Goal: Find specific page/section: Find specific page/section

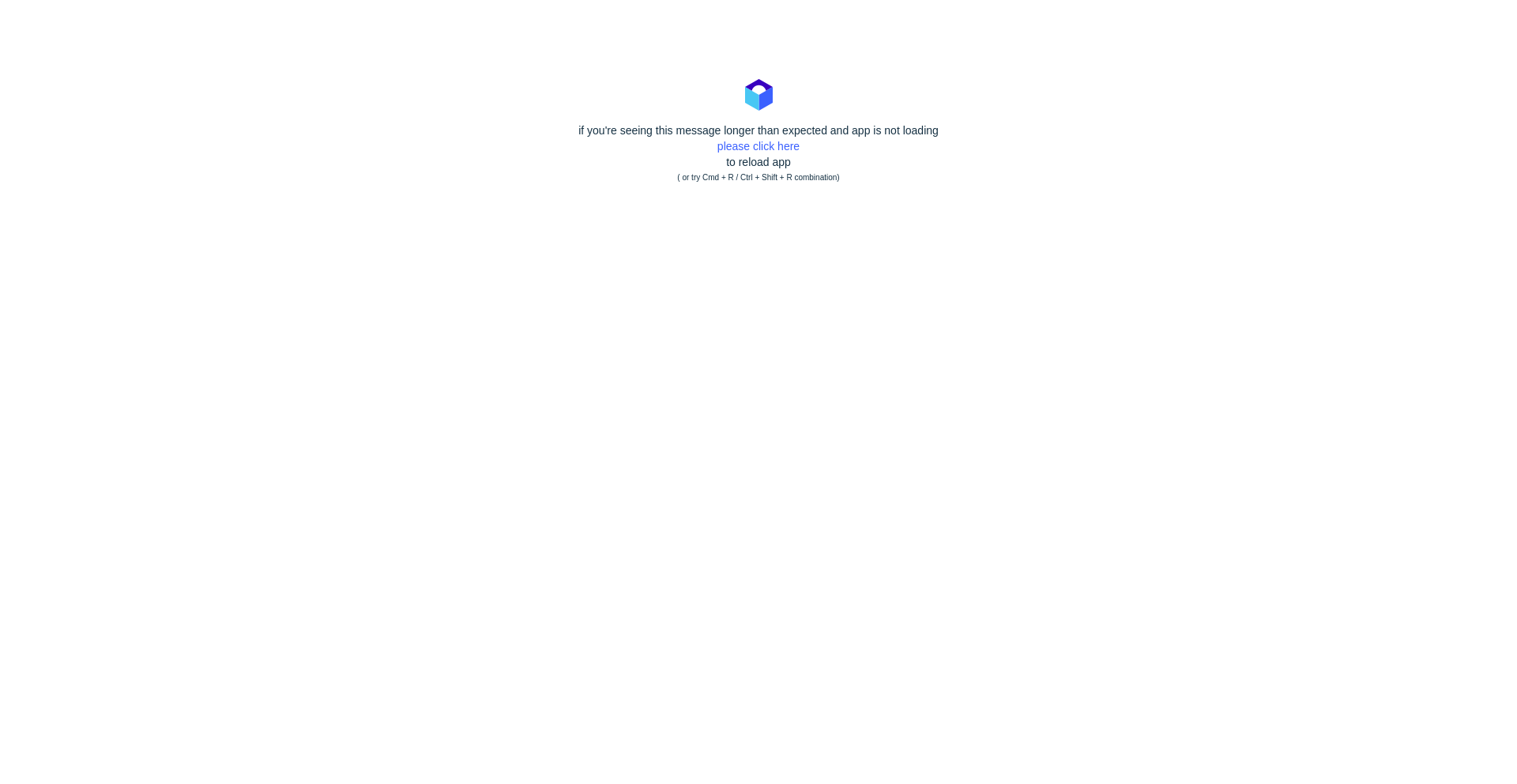
click at [765, 154] on div "if you're seeing this message longer than expected and app is not loading pleas…" at bounding box center [758, 154] width 1517 height 63
click at [766, 144] on link "please click here" at bounding box center [758, 146] width 82 height 13
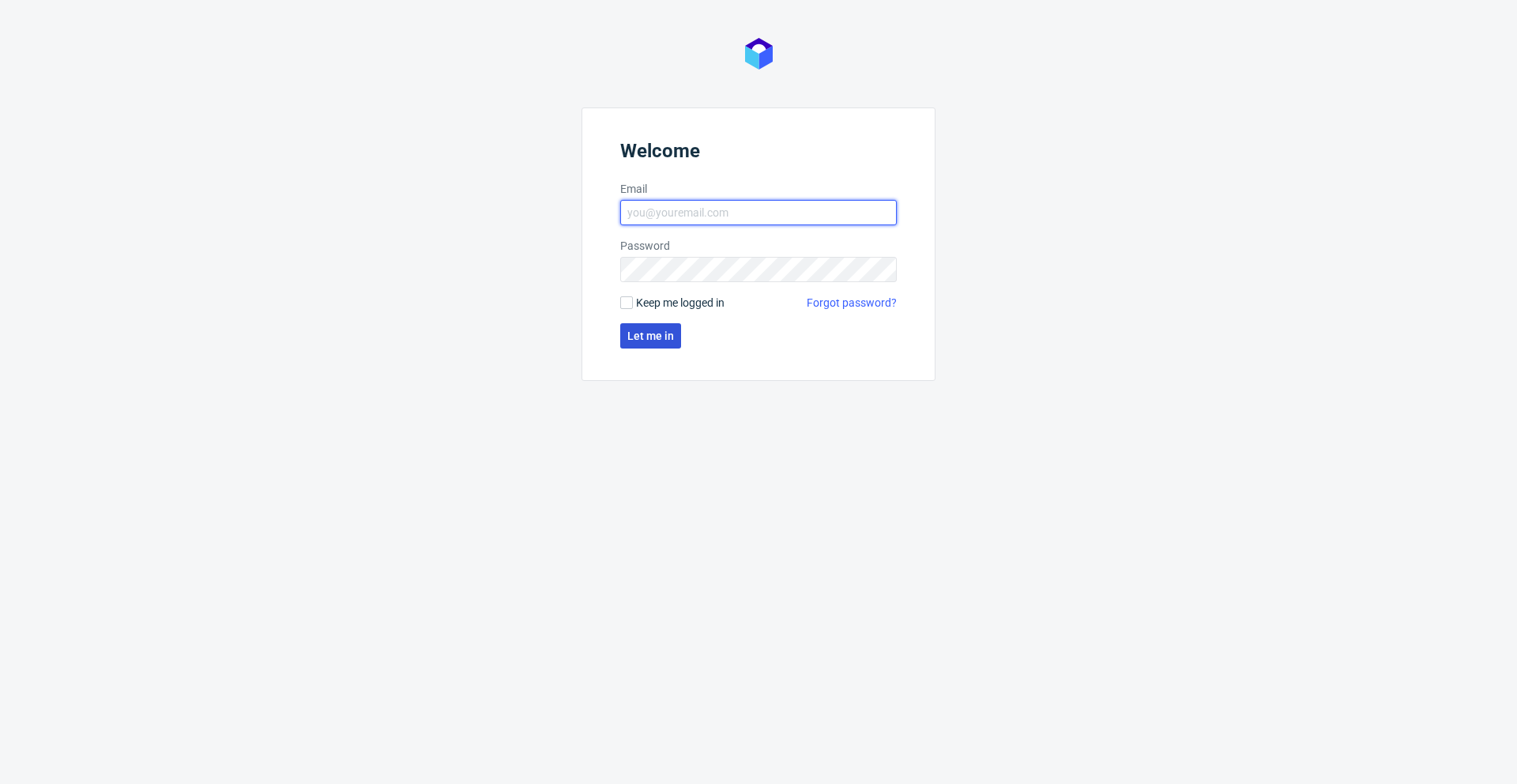
type input "[PERSON_NAME][EMAIL_ADDRESS][PERSON_NAME][DOMAIN_NAME]"
click at [660, 324] on button "Let me in" at bounding box center [651, 336] width 61 height 25
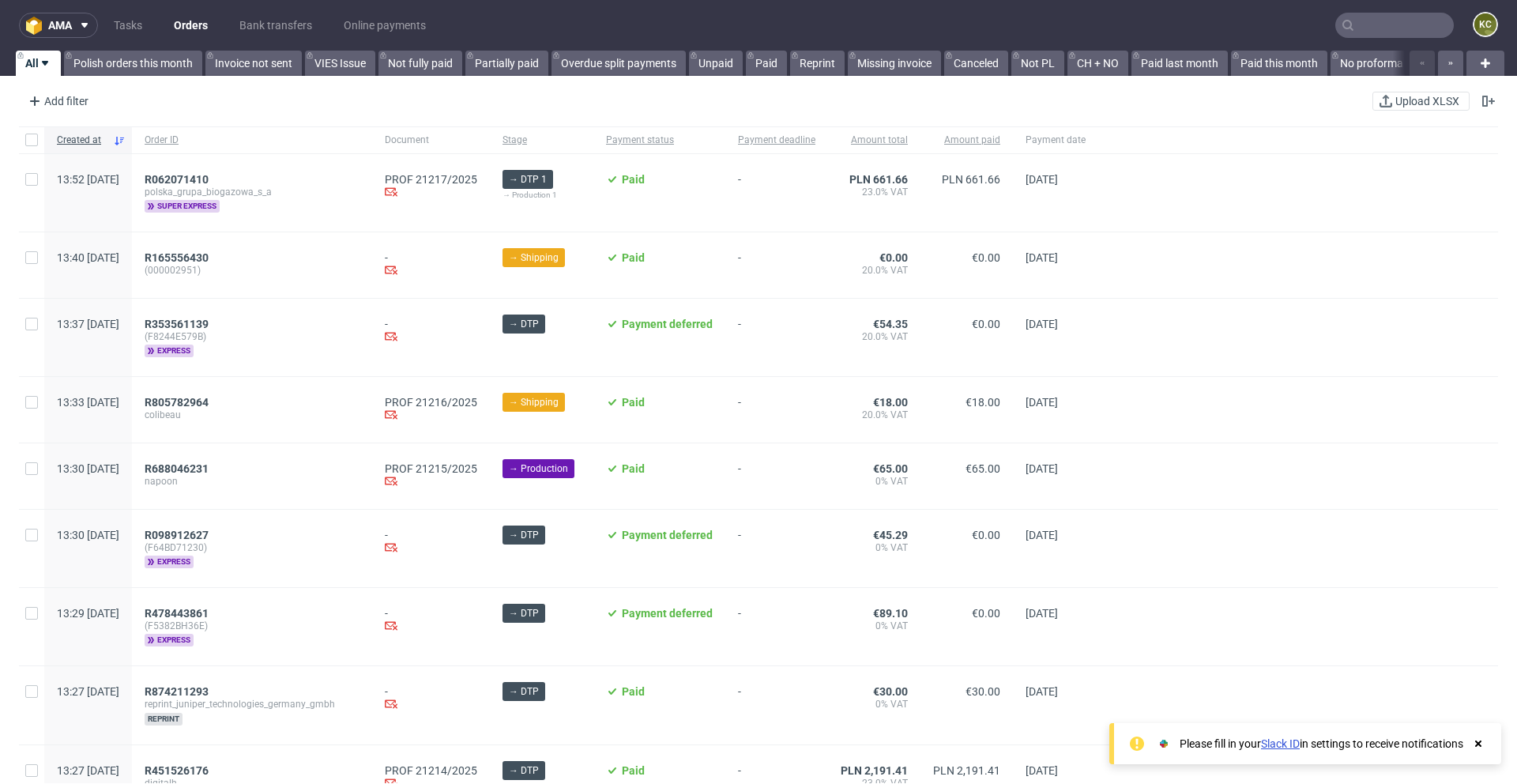
click at [1382, 29] on input "text" at bounding box center [1395, 25] width 119 height 25
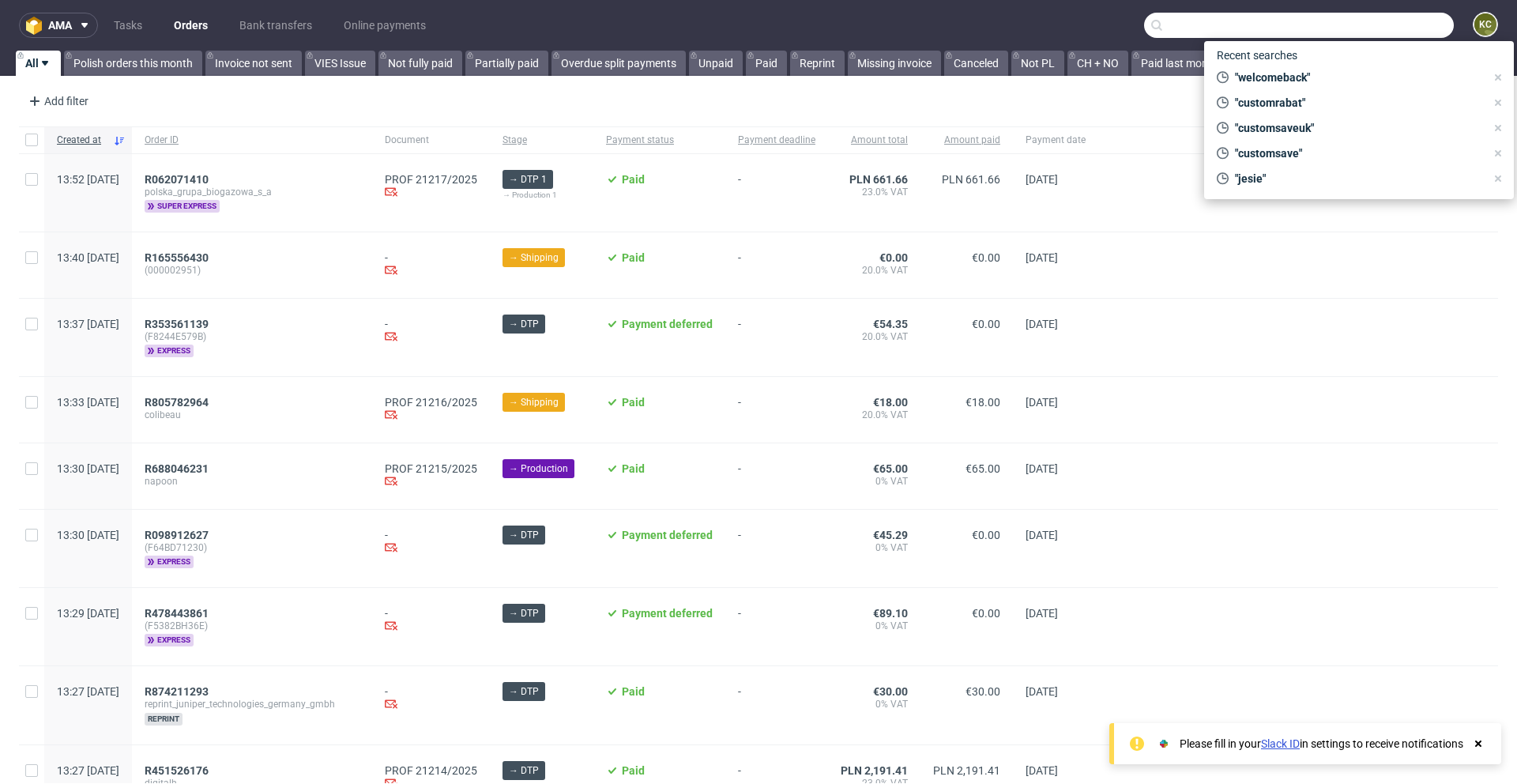
paste input "690da946"
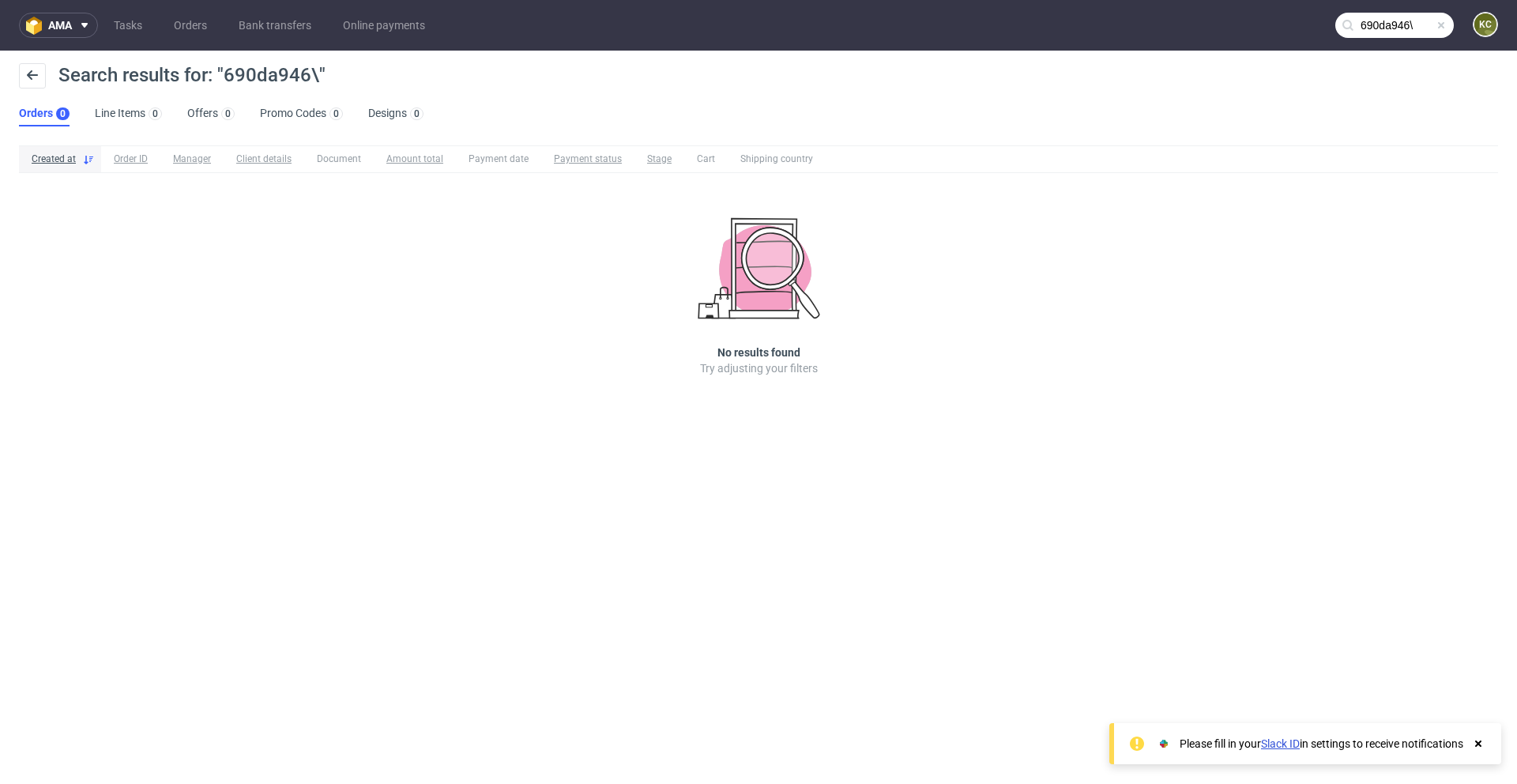
click at [1421, 23] on input "690da946\" at bounding box center [1395, 25] width 119 height 25
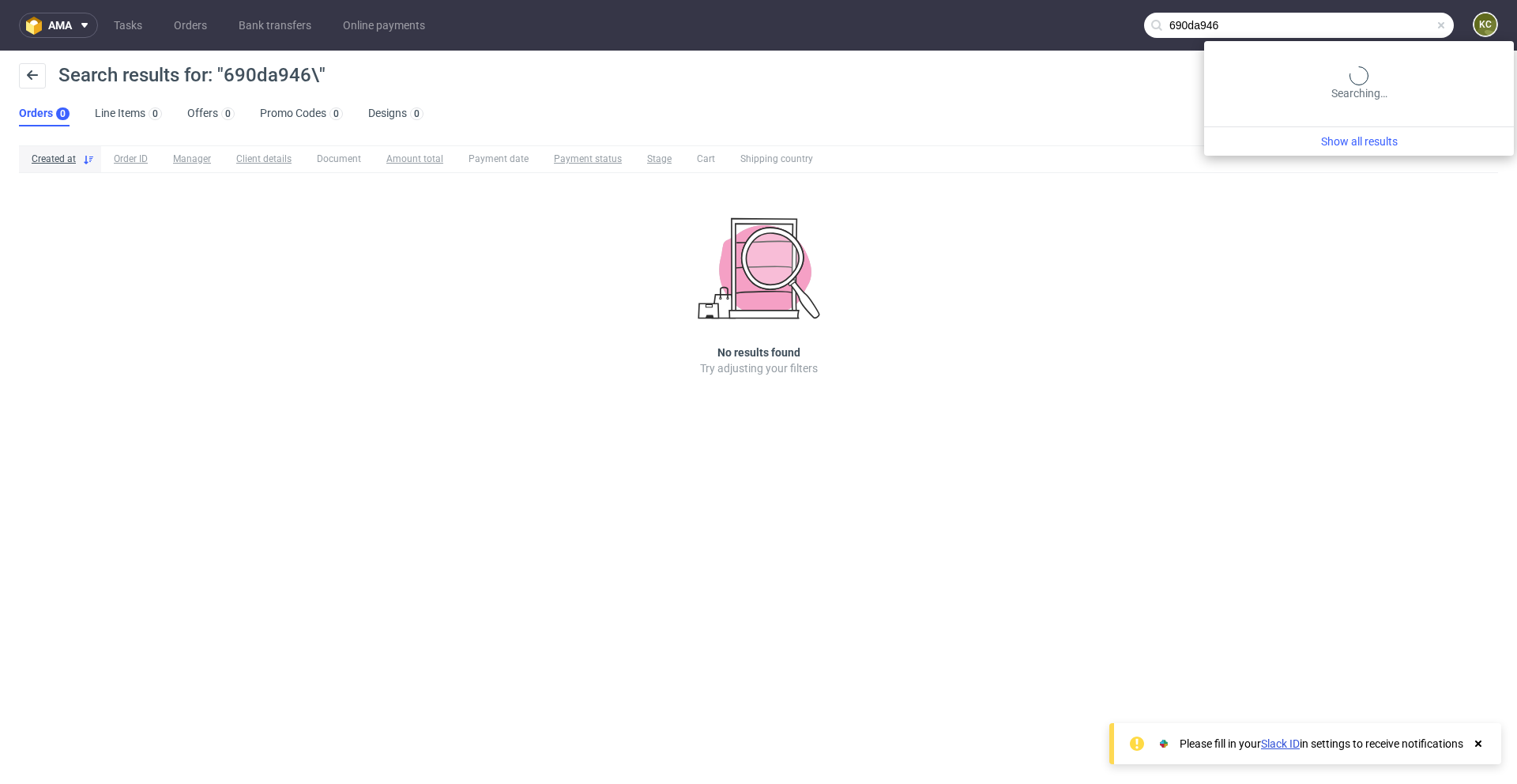
type input "690da946"
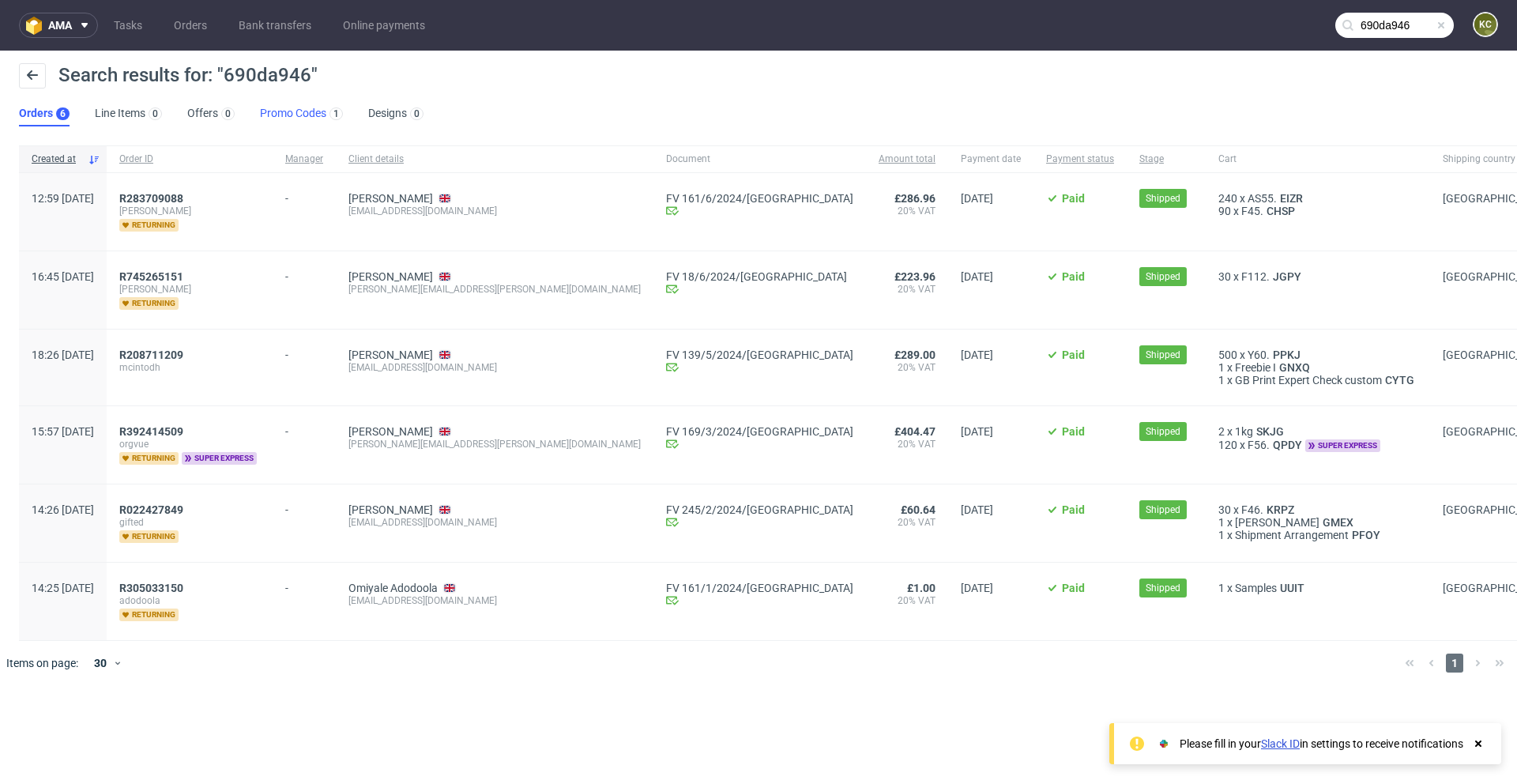
click at [314, 115] on link "Promo Codes 1" at bounding box center [301, 114] width 83 height 25
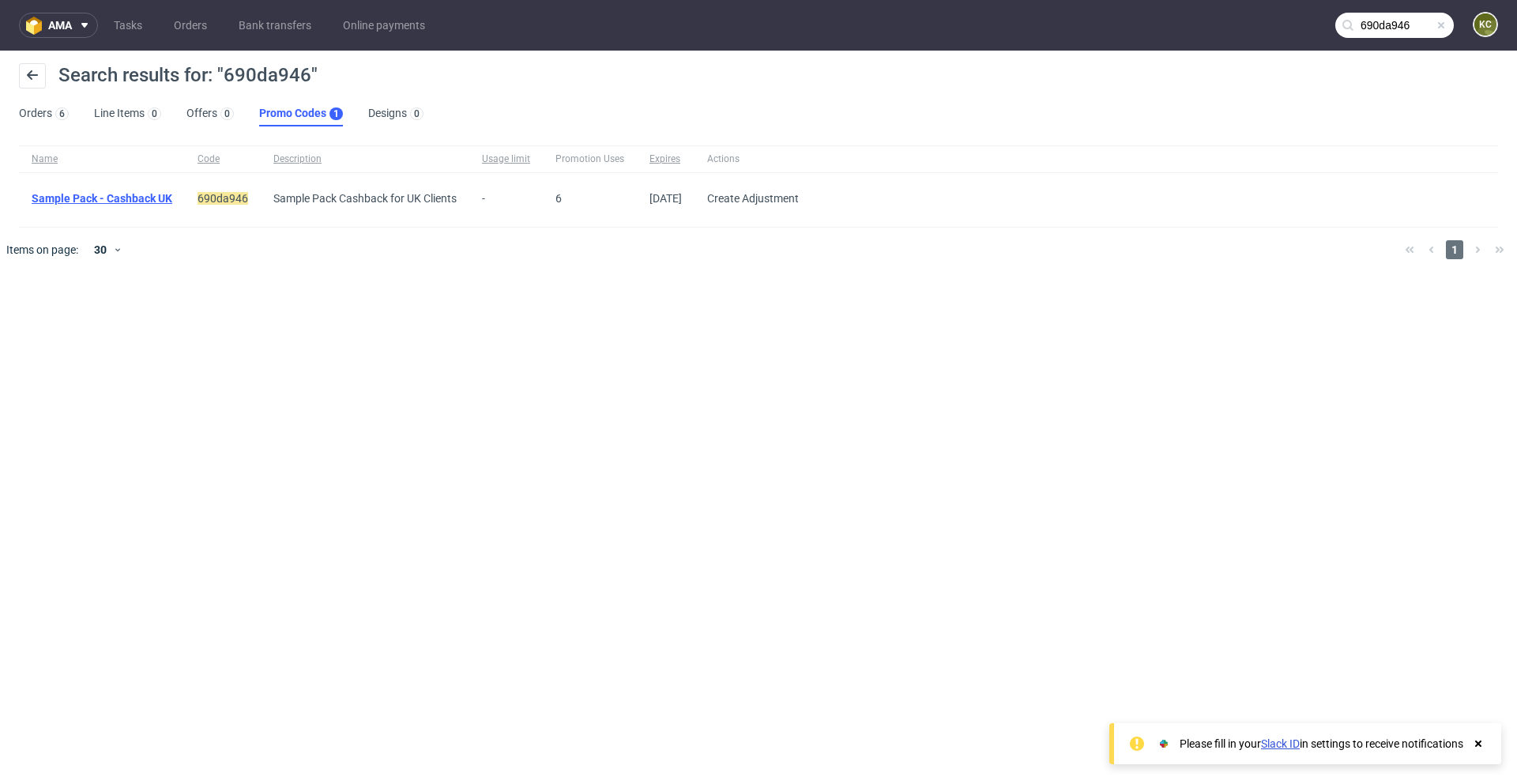
click at [144, 197] on link "Sample Pack - Cashback UK" at bounding box center [102, 198] width 141 height 13
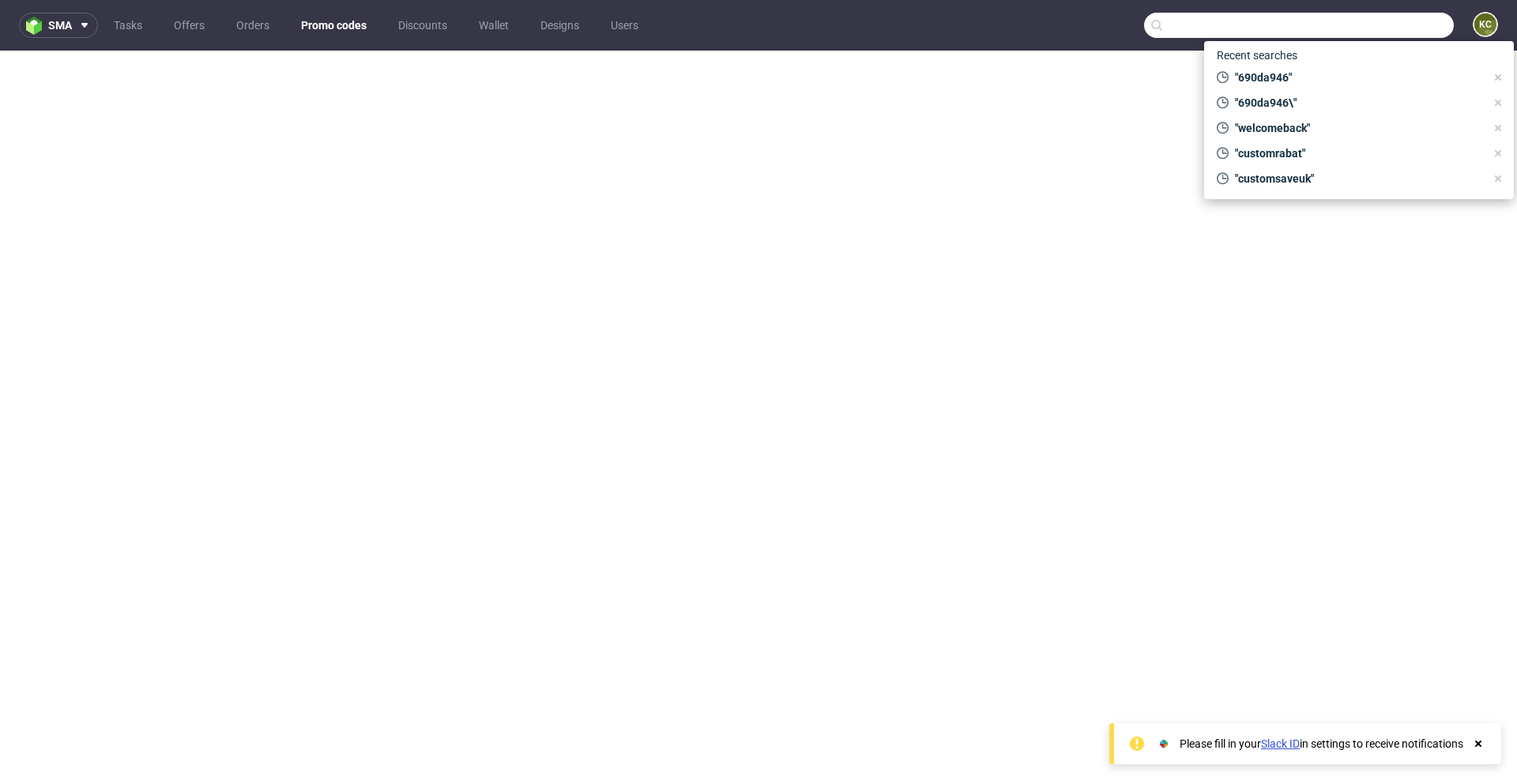
click at [1360, 28] on input "text" at bounding box center [1300, 25] width 310 height 25
paste input "d517ecbb"
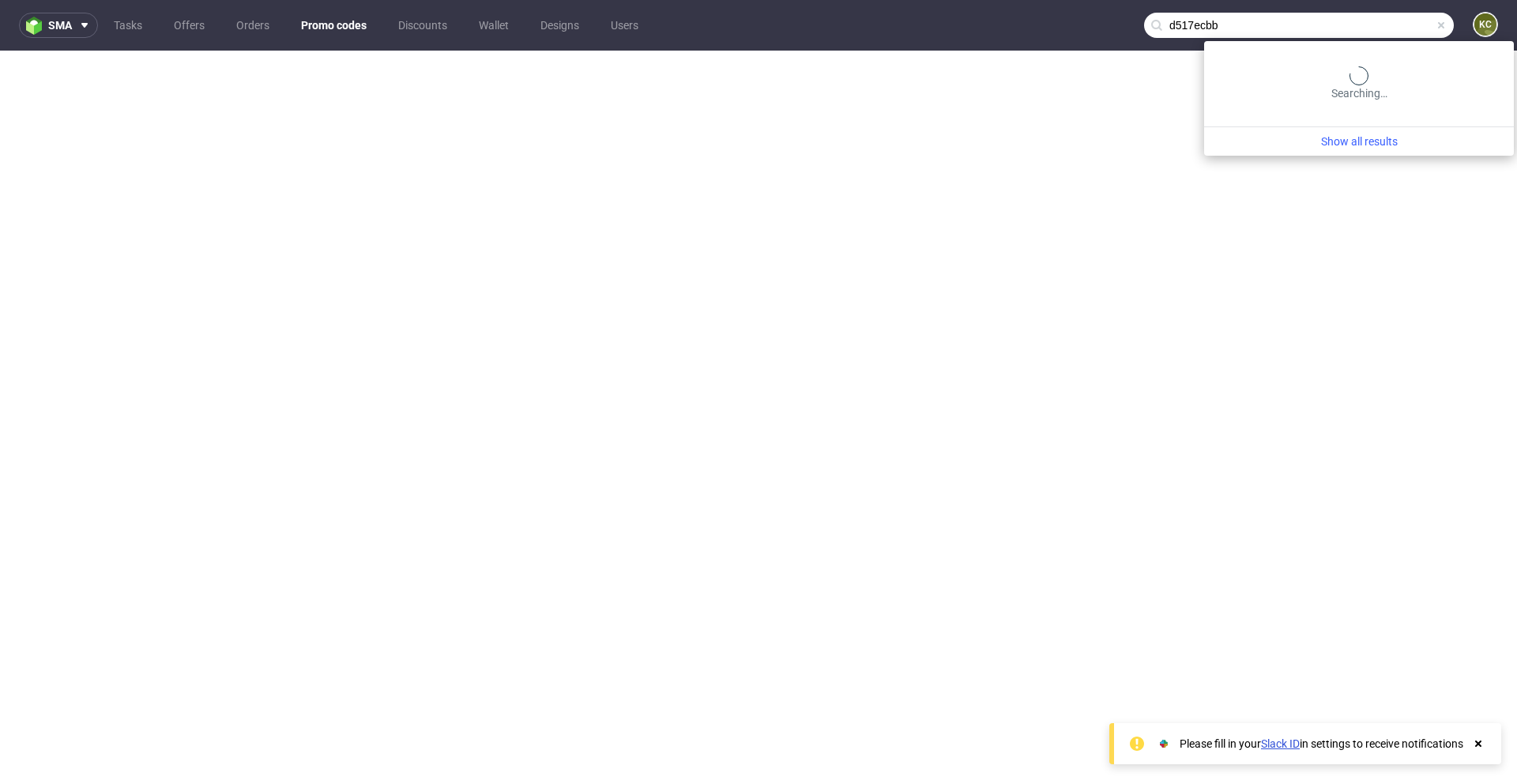
type input "d517ecbb"
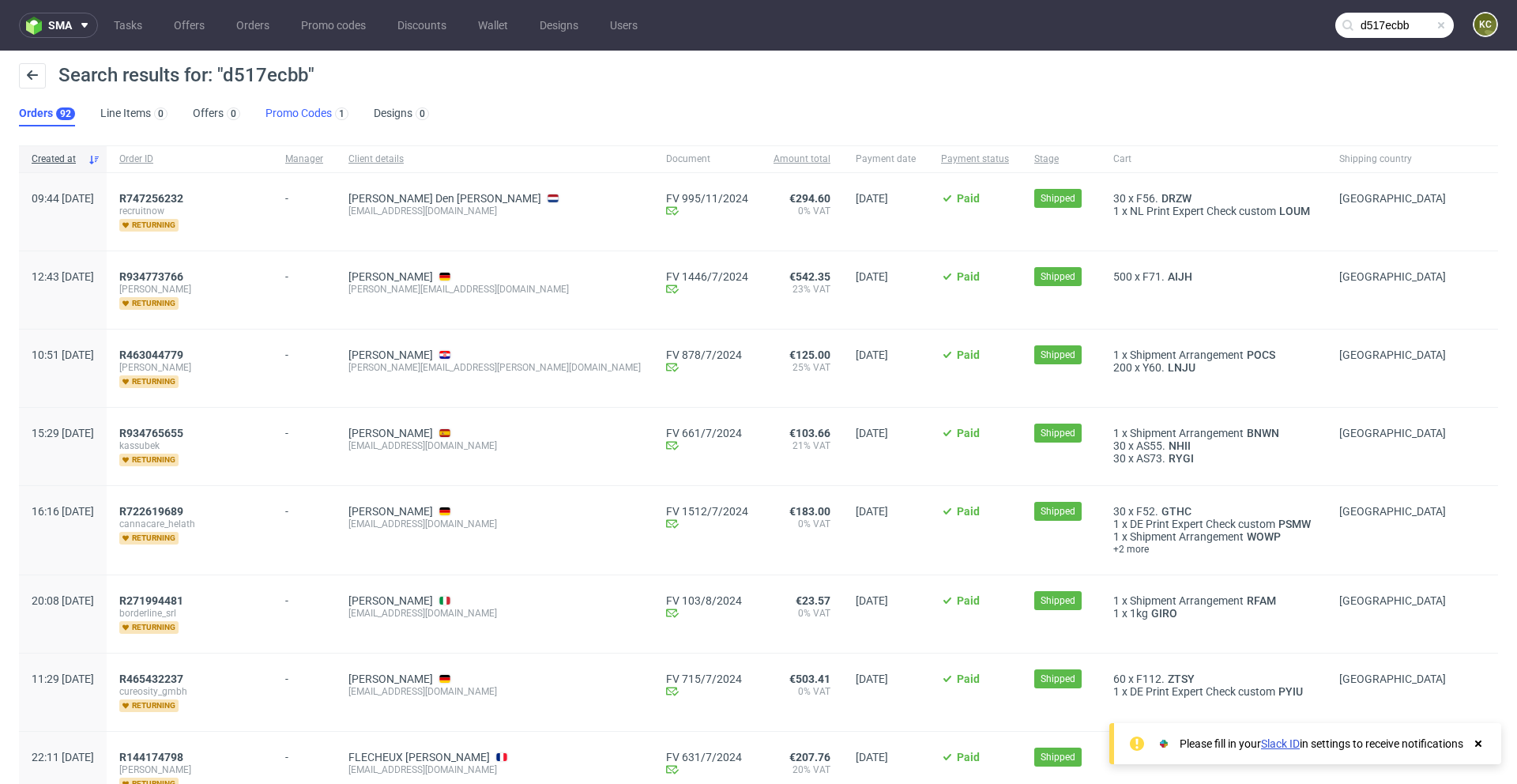
click at [304, 117] on link "Promo Codes 1" at bounding box center [307, 114] width 83 height 25
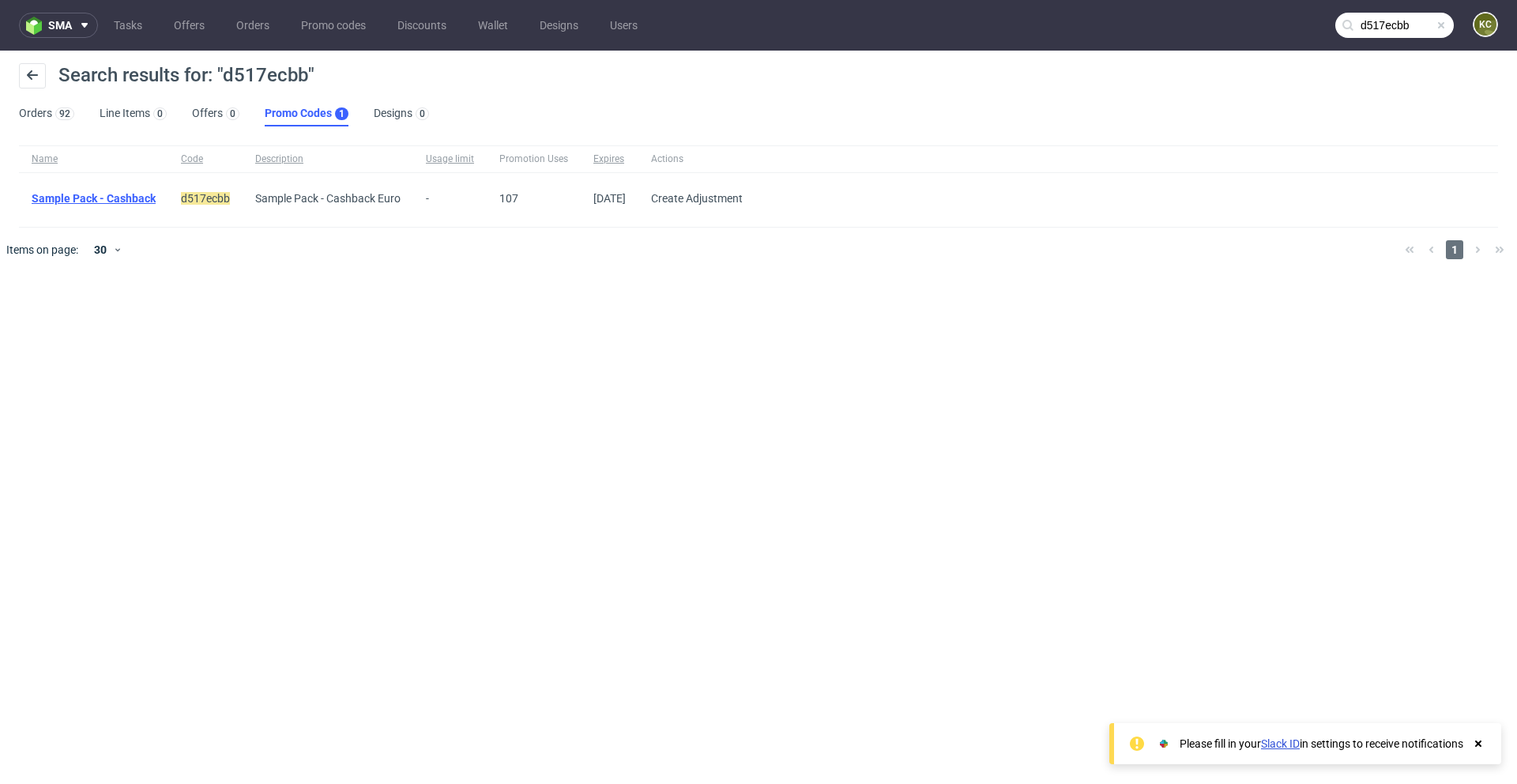
click at [96, 197] on link "Sample Pack - Cashback" at bounding box center [94, 198] width 124 height 13
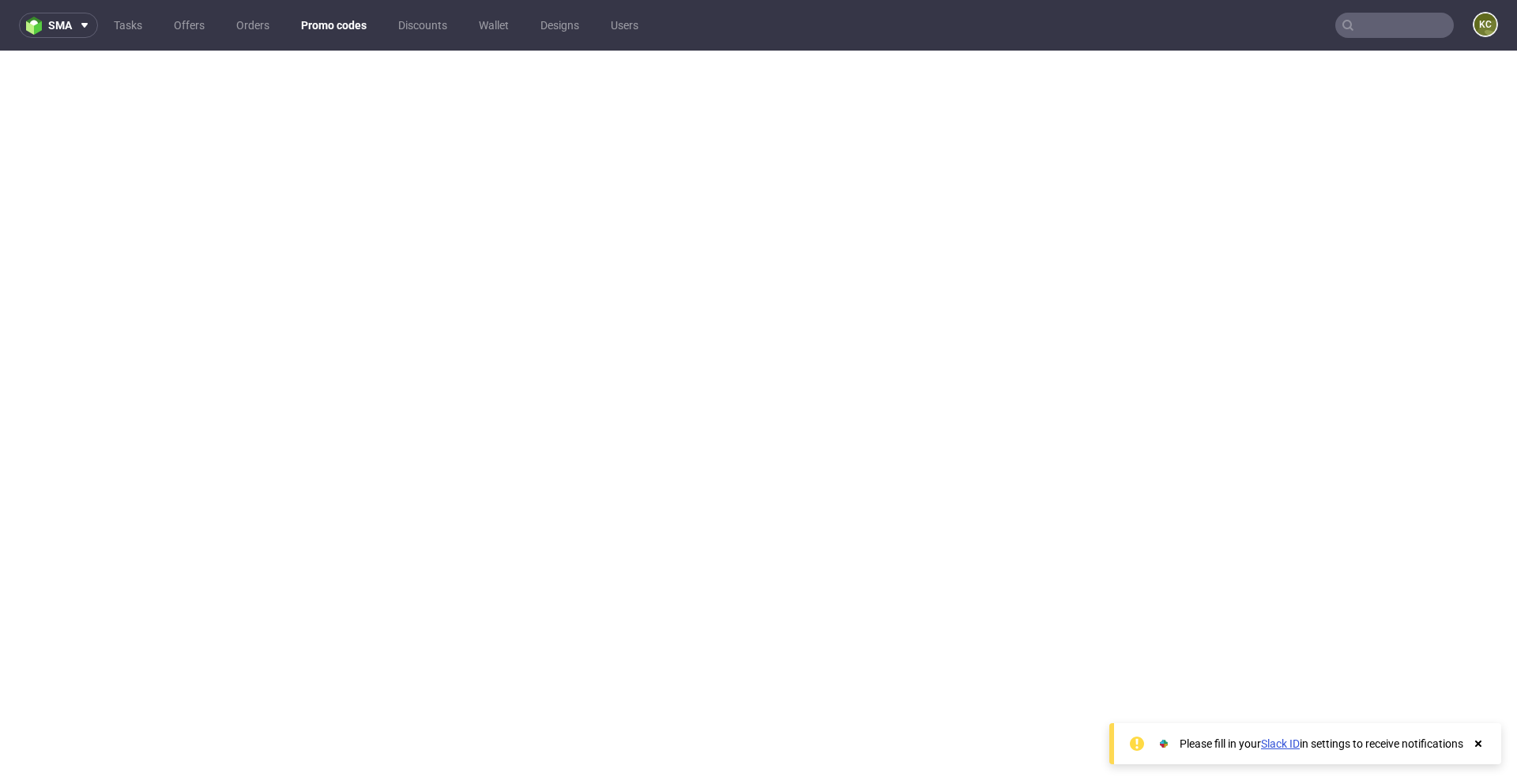
scroll to position [4, 0]
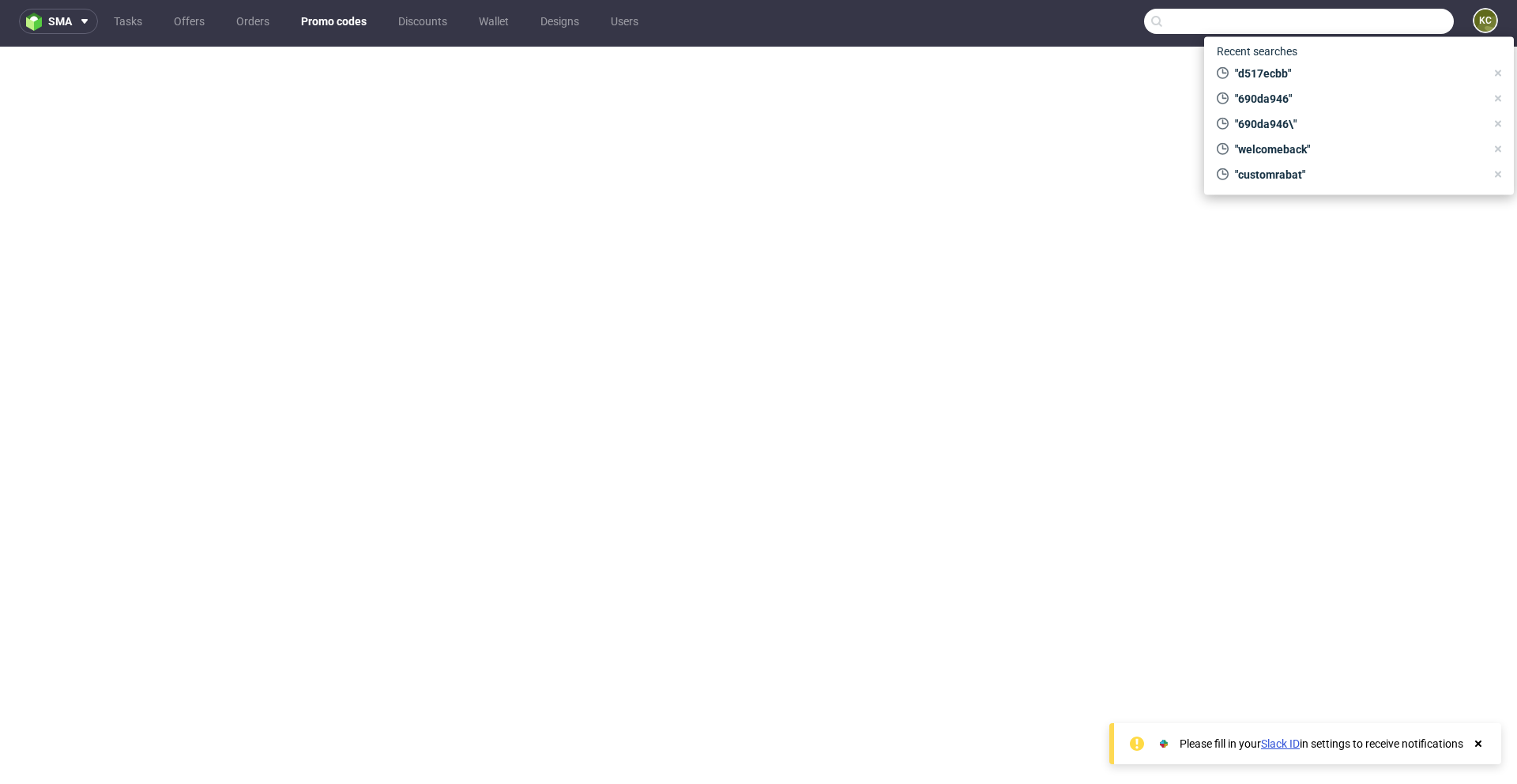
click at [1386, 11] on input "text" at bounding box center [1300, 22] width 310 height 25
paste input "6281f75c"
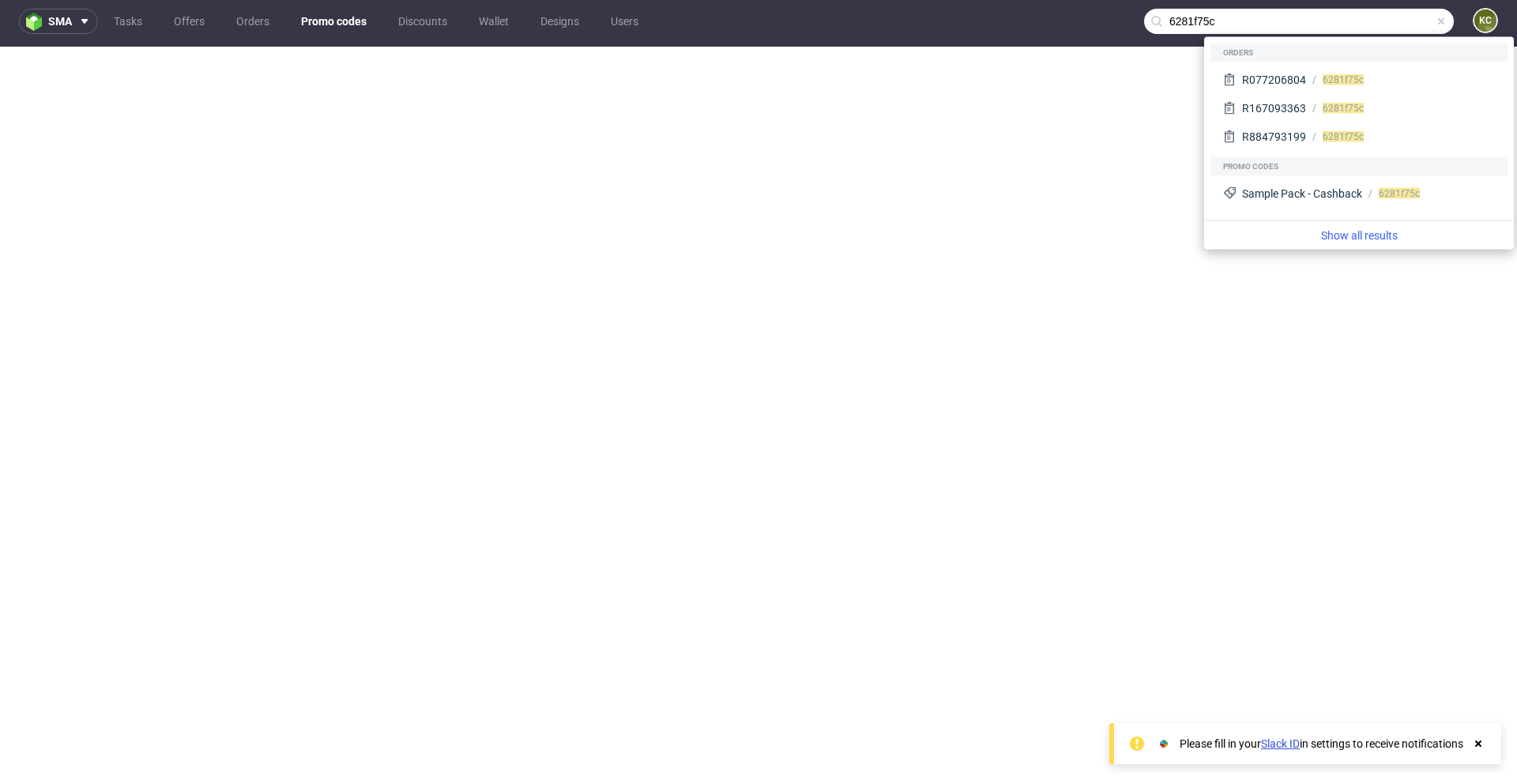
type input "6281f75c"
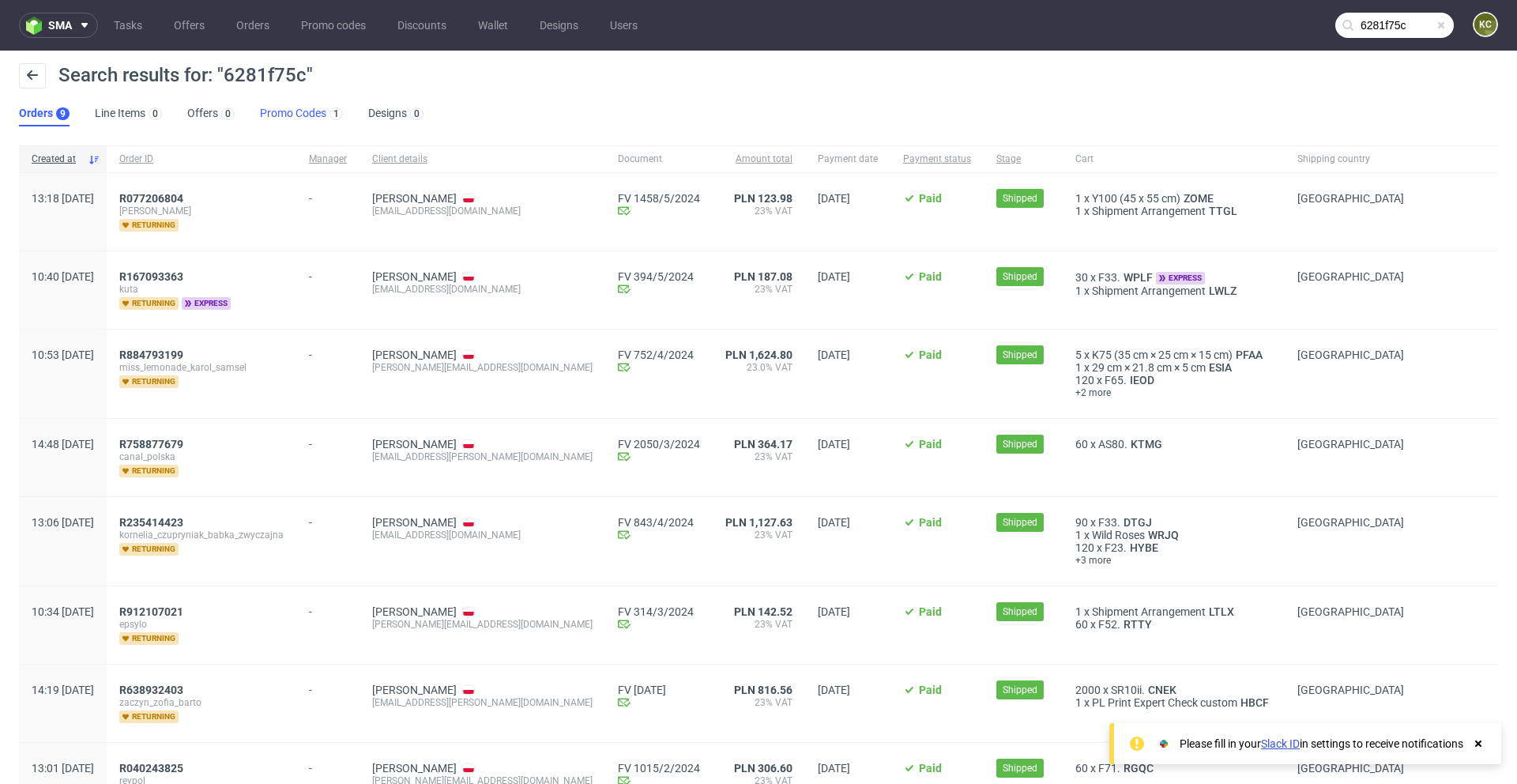
click at [296, 111] on link "Promo Codes 1" at bounding box center [301, 114] width 83 height 25
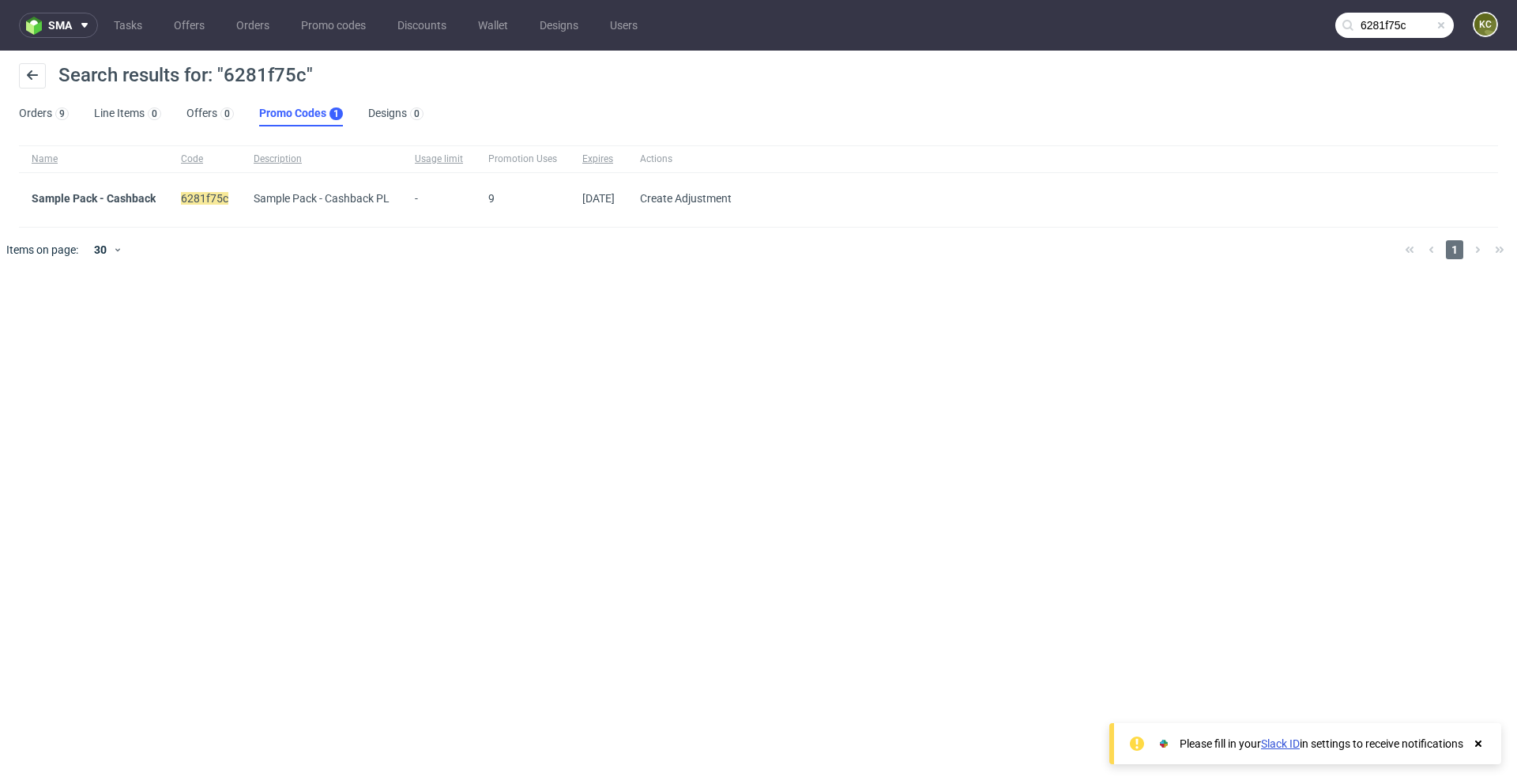
click at [113, 187] on div "Sample Pack - Cashback" at bounding box center [94, 200] width 150 height 54
click at [112, 196] on link "Sample Pack - Cashback" at bounding box center [94, 198] width 124 height 13
